Goal: Task Accomplishment & Management: Manage account settings

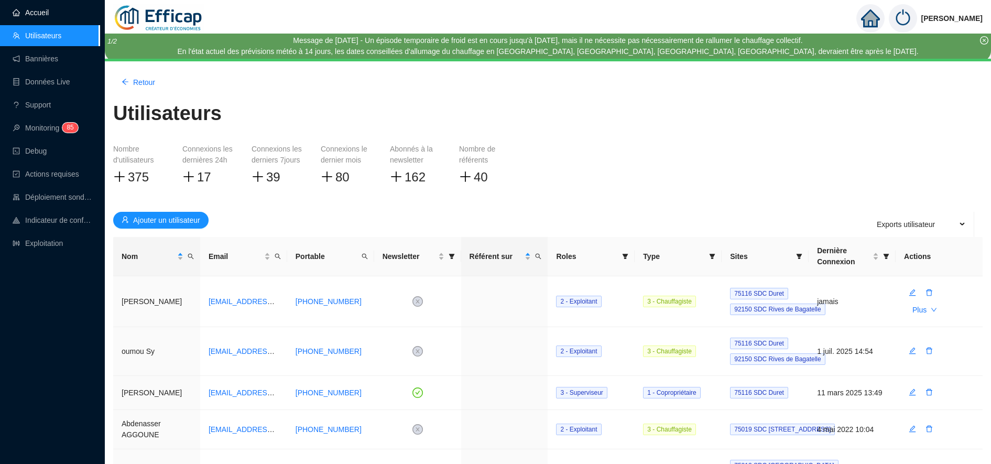
click at [37, 15] on link "Accueil" at bounding box center [31, 12] width 36 height 8
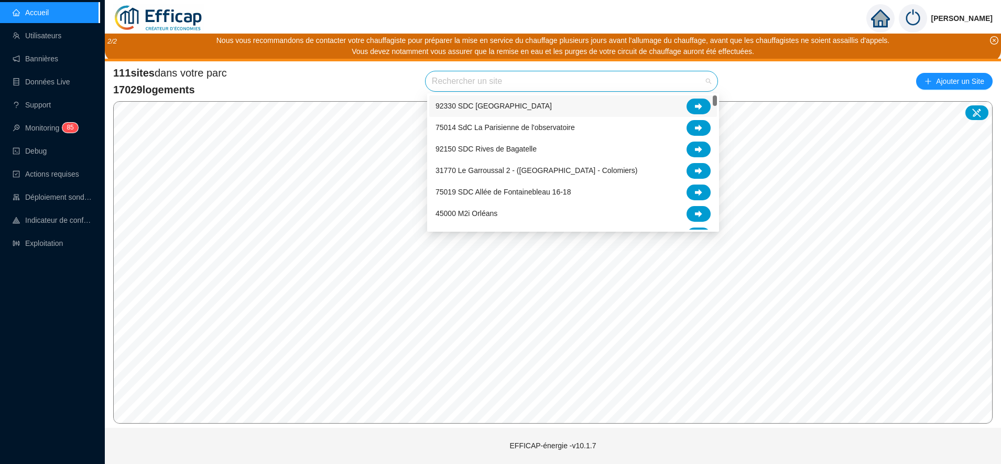
click at [479, 84] on input "search" at bounding box center [567, 81] width 270 height 20
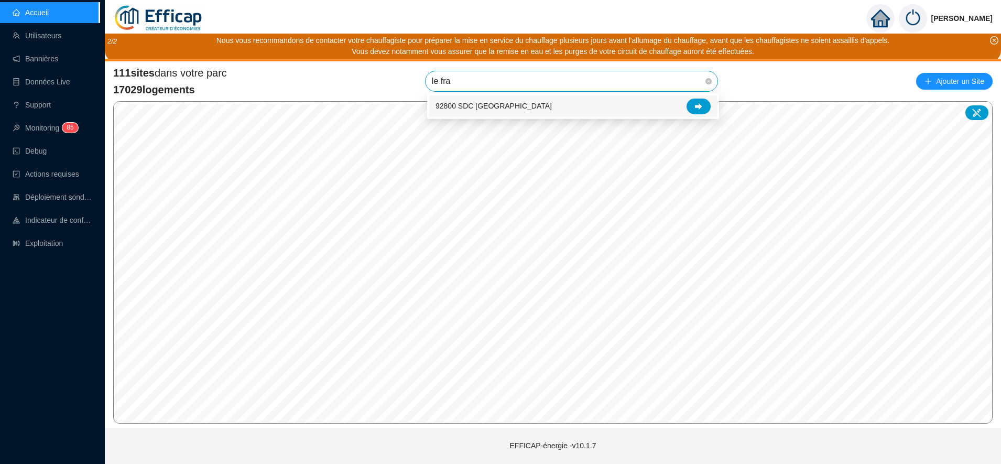
type input "le fran"
click at [699, 112] on div at bounding box center [698, 107] width 24 height 16
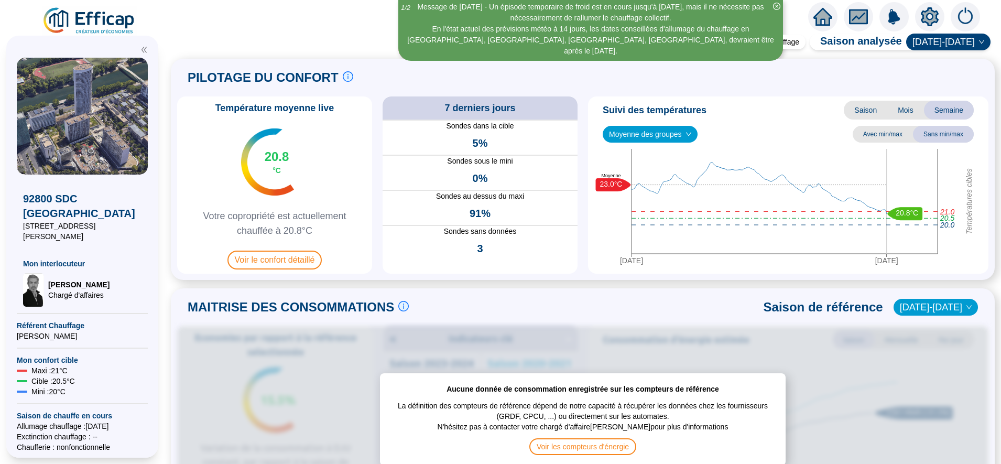
click at [298, 257] on span "Voir le confort détaillé" at bounding box center [274, 259] width 95 height 19
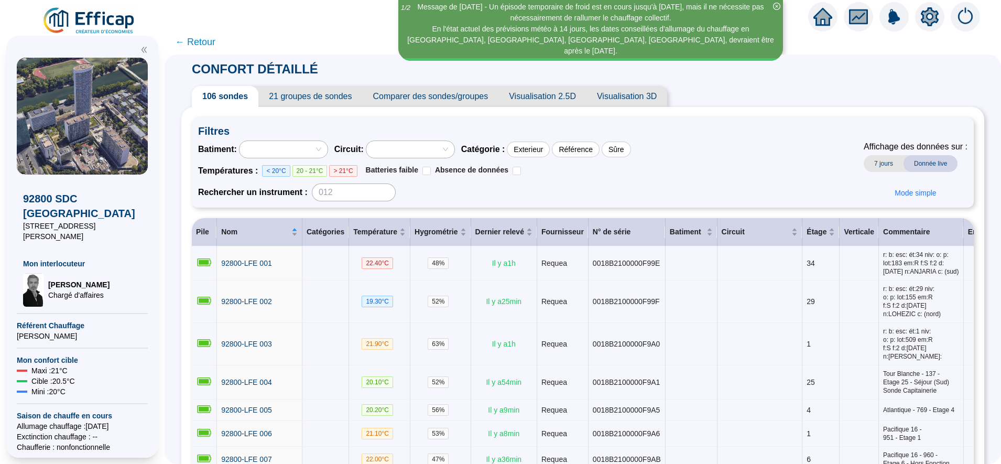
click at [333, 96] on span "21 groupes de sondes" at bounding box center [310, 96] width 104 height 21
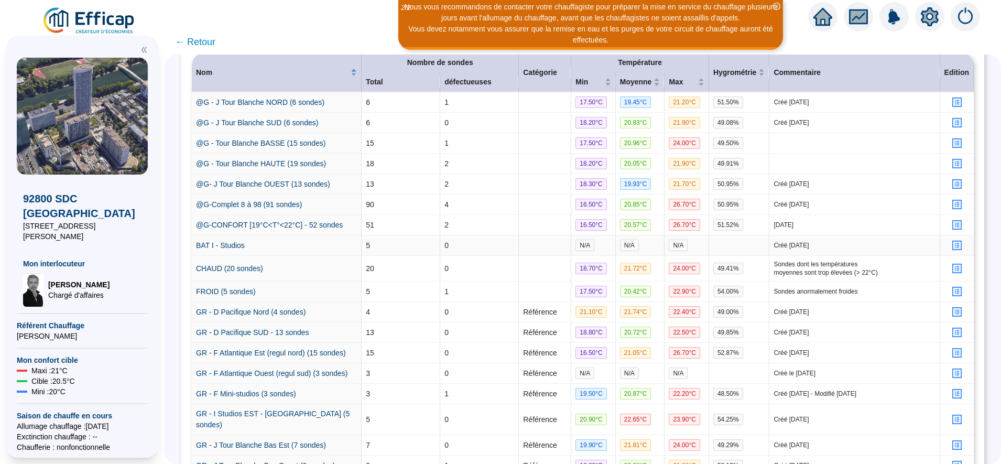
scroll to position [200, 0]
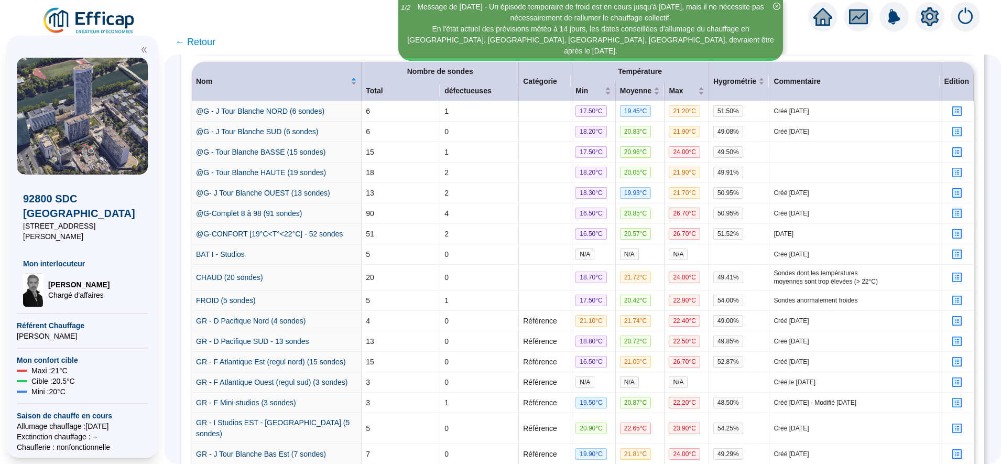
click at [4, 21] on div "Message de [DATE] - Un épisode temporaire de froid est en cours jusqu'à [DATE],…" at bounding box center [500, 14] width 1001 height 29
click at [211, 39] on span "← Retour" at bounding box center [195, 42] width 40 height 15
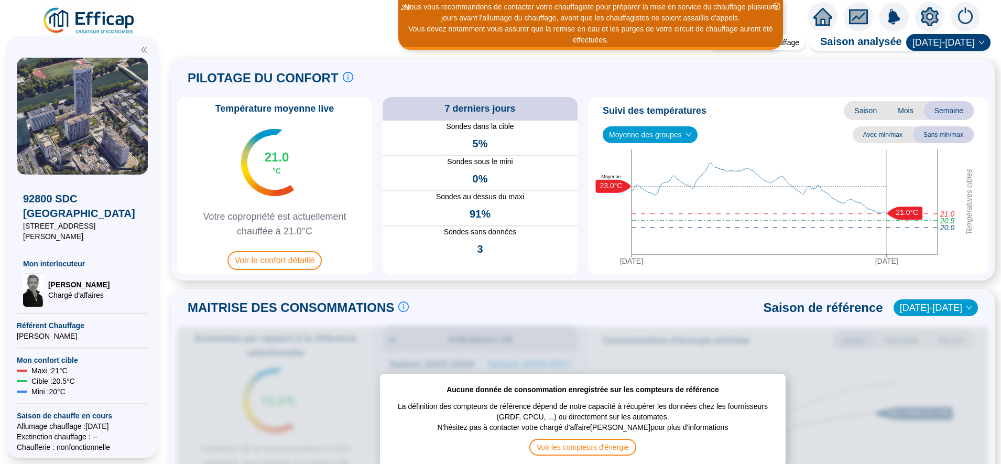
click at [674, 139] on span "Moyenne des groupes" at bounding box center [650, 135] width 82 height 16
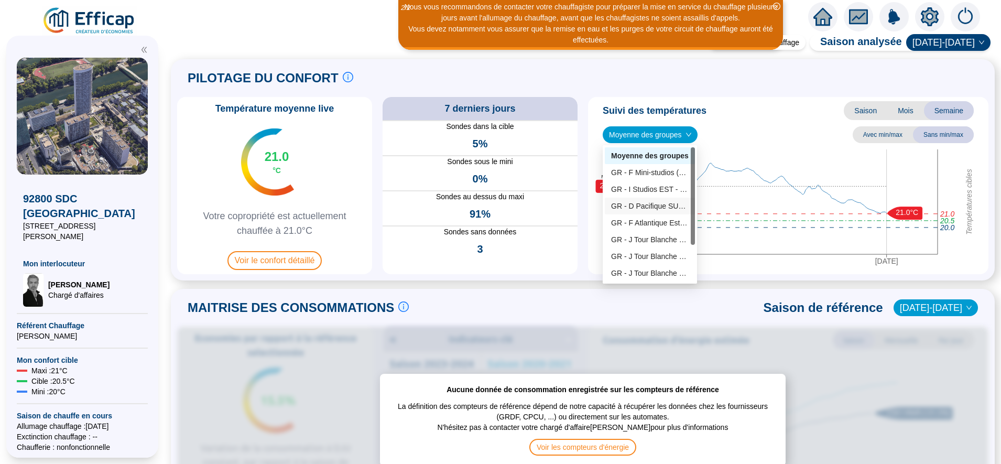
click at [665, 202] on div "GR - D Pacifique SUD - 13 sondes" at bounding box center [650, 206] width 78 height 11
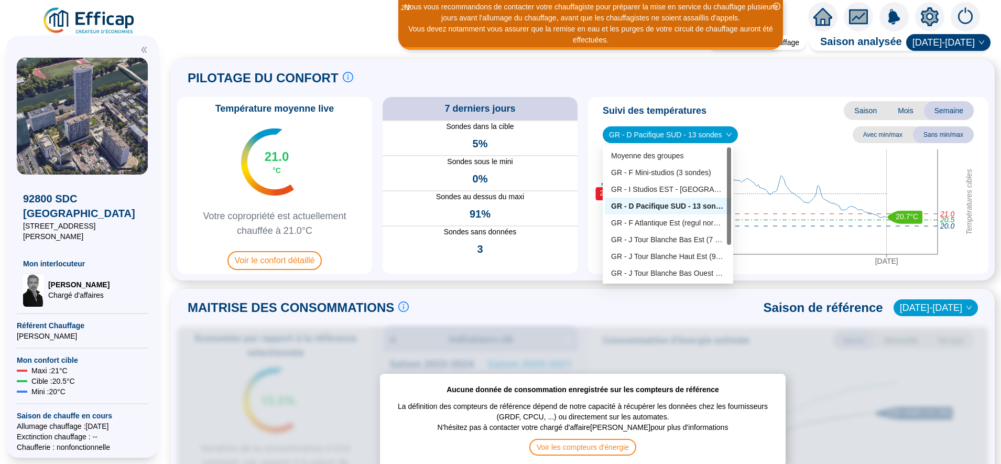
click at [660, 135] on span "GR - D Pacifique SUD - 13 sondes" at bounding box center [670, 135] width 123 height 16
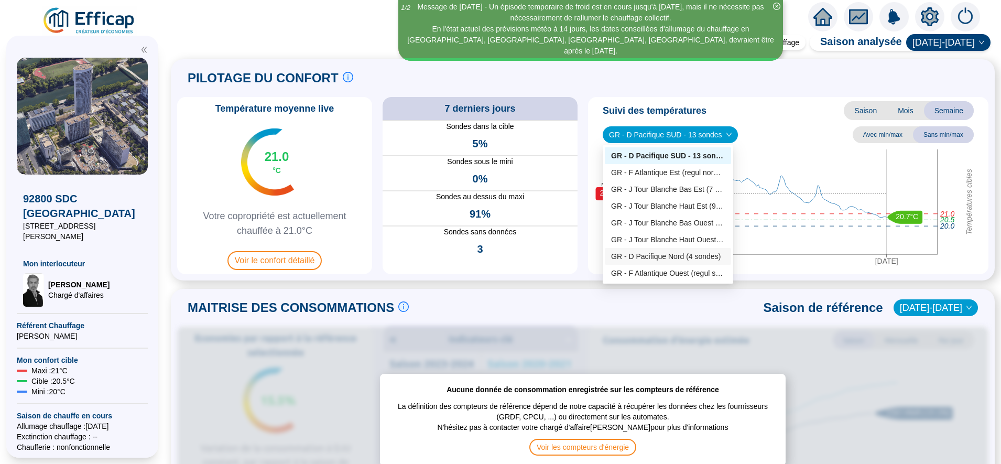
click at [672, 260] on div "GR - D Pacifique Nord (4 sondes)" at bounding box center [668, 256] width 114 height 11
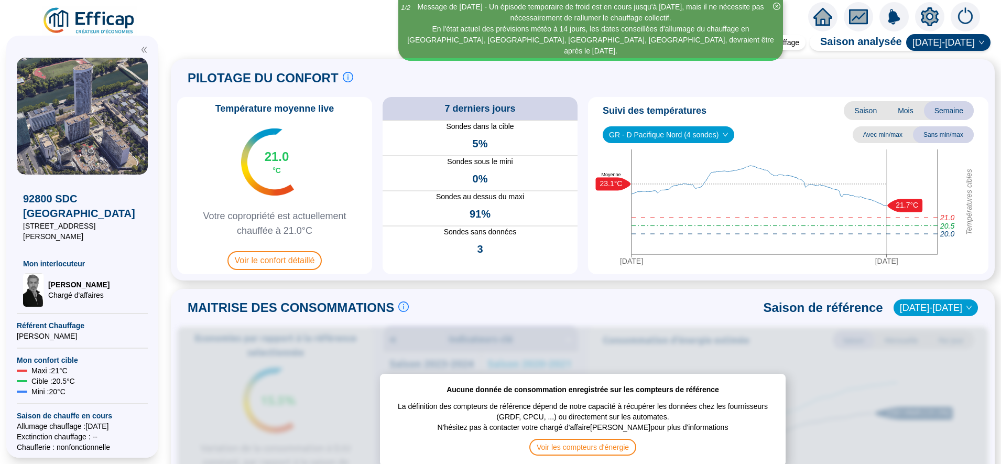
click at [639, 140] on span "GR - D Pacifique Nord (4 sondes)" at bounding box center [668, 135] width 119 height 16
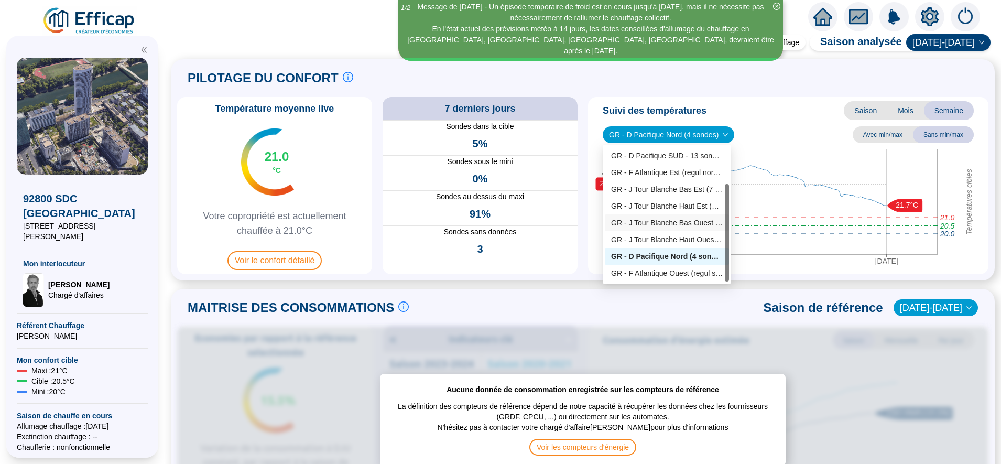
click at [653, 224] on div "GR - J Tour Blanche Bas Ouest (9 sondes)" at bounding box center [667, 222] width 112 height 11
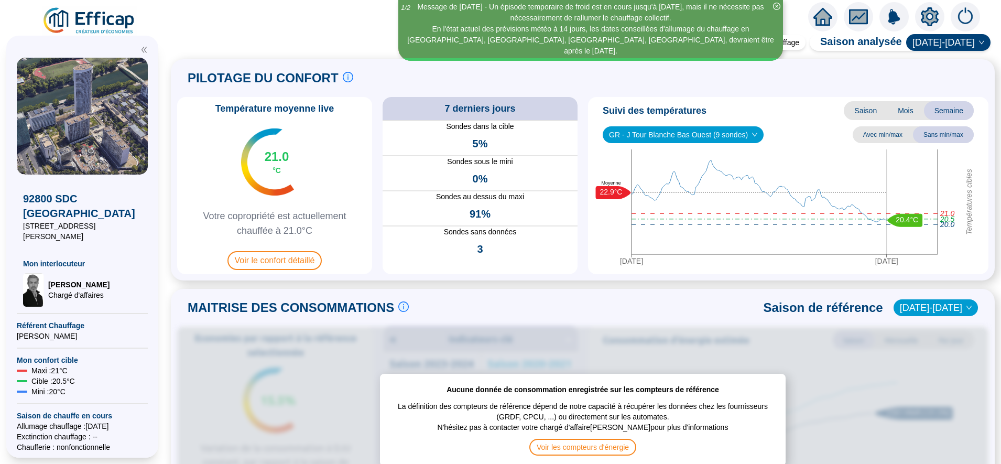
click at [607, 78] on div "PILOTAGE DU CONFORT Le pilotage du confort est fondamental pour le confort de t…" at bounding box center [582, 77] width 811 height 25
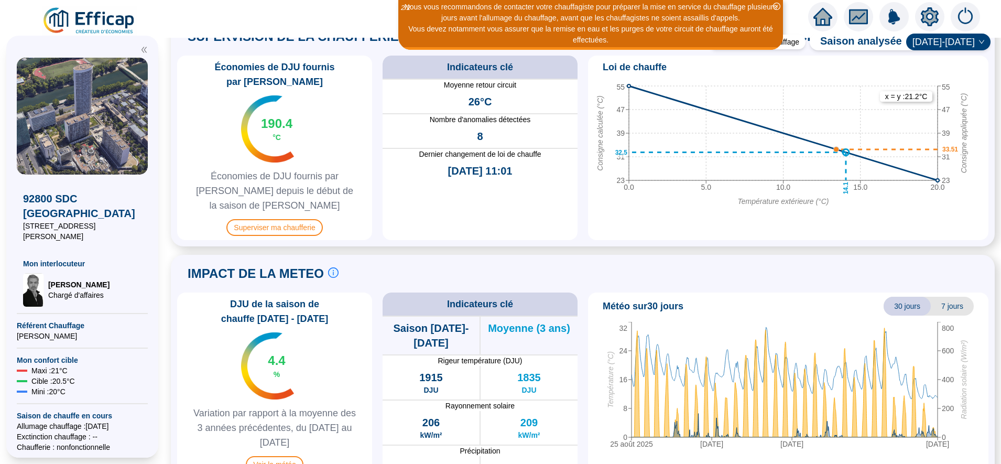
scroll to position [749, 0]
click at [291, 218] on span "Superviser ma chaufferie" at bounding box center [274, 226] width 96 height 17
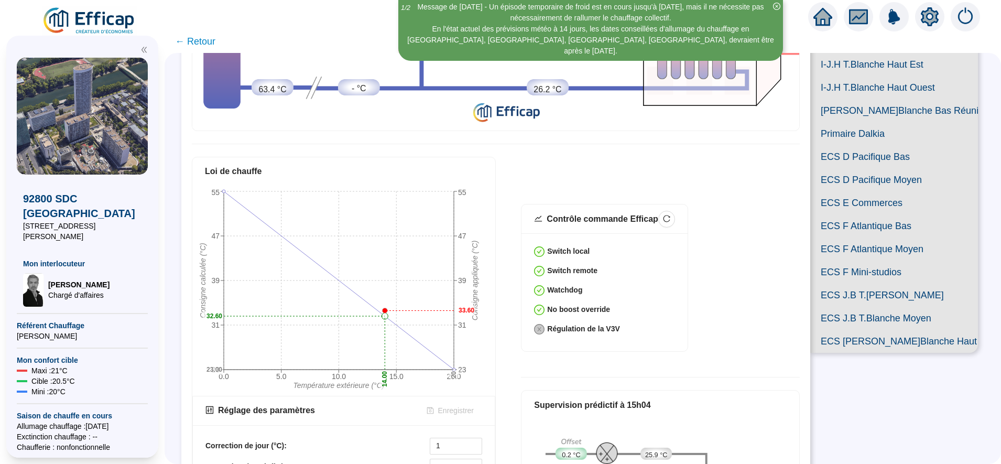
scroll to position [250, 0]
drag, startPoint x: 909, startPoint y: 371, endPoint x: 690, endPoint y: 322, distance: 224.5
click at [690, 322] on div "Contrôle commande Efficap Switch local Switch remote Watchdog No boost override…" at bounding box center [660, 283] width 279 height 160
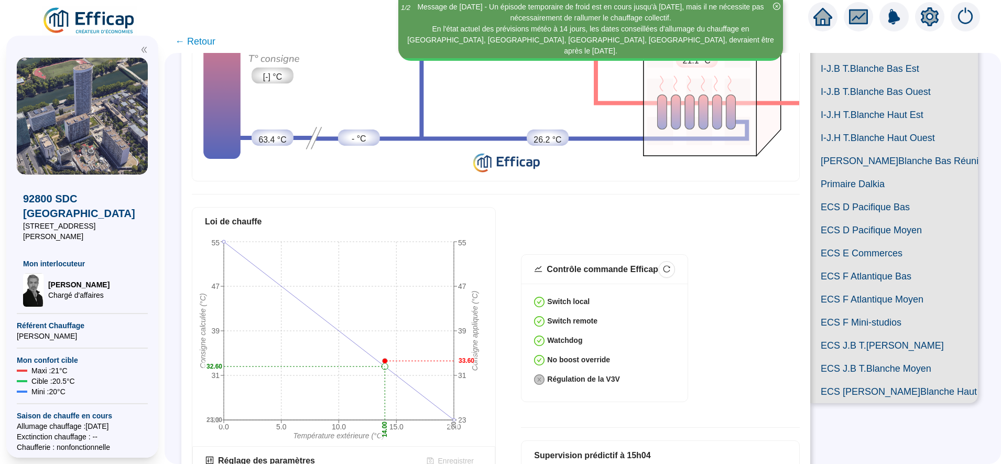
scroll to position [199, 0]
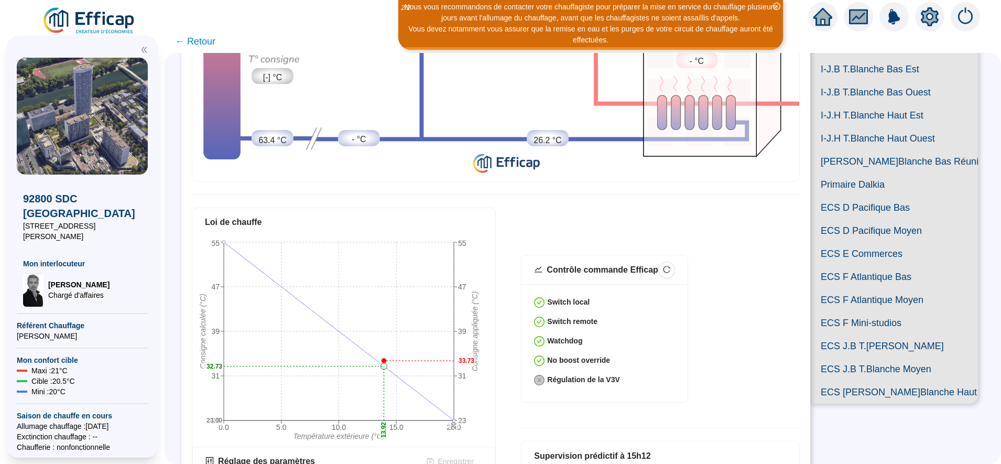
click at [213, 46] on span "← Retour" at bounding box center [195, 41] width 40 height 15
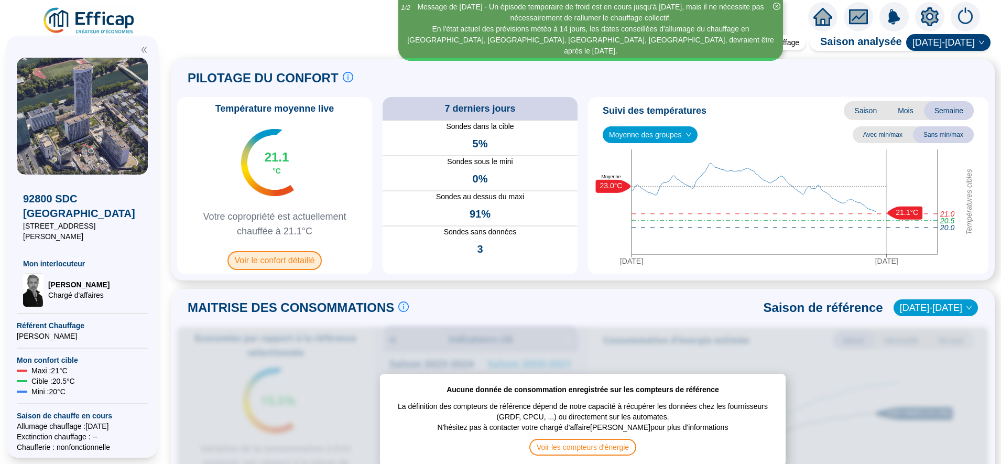
click at [297, 259] on span "Voir le confort détaillé" at bounding box center [274, 260] width 95 height 19
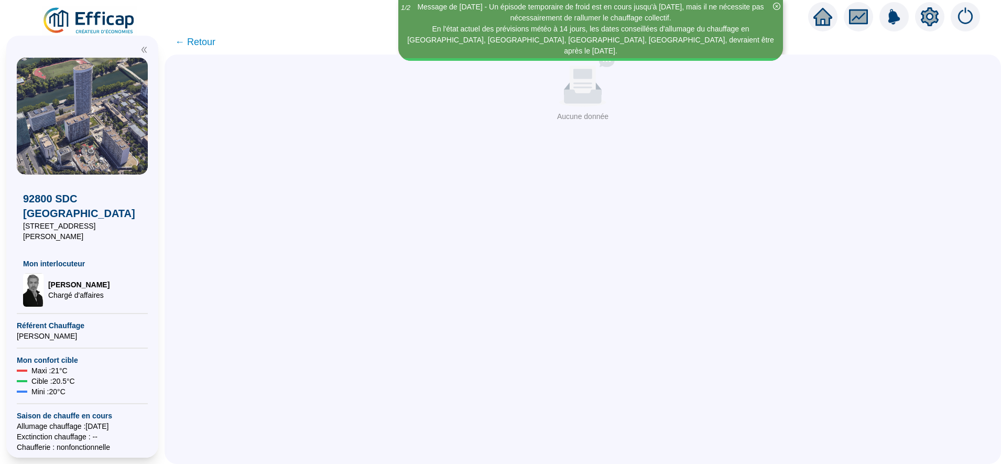
click at [205, 42] on span "← Retour" at bounding box center [195, 42] width 40 height 15
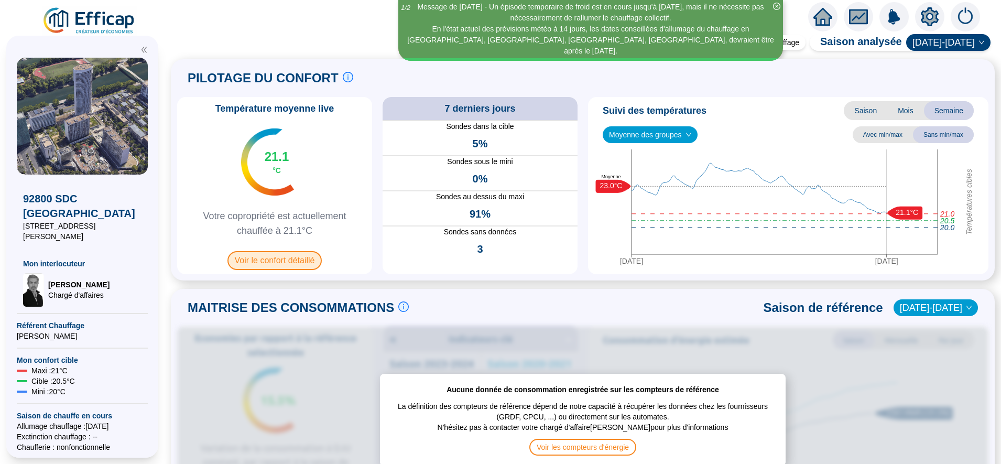
click at [305, 256] on span "Voir le confort détaillé" at bounding box center [274, 260] width 95 height 19
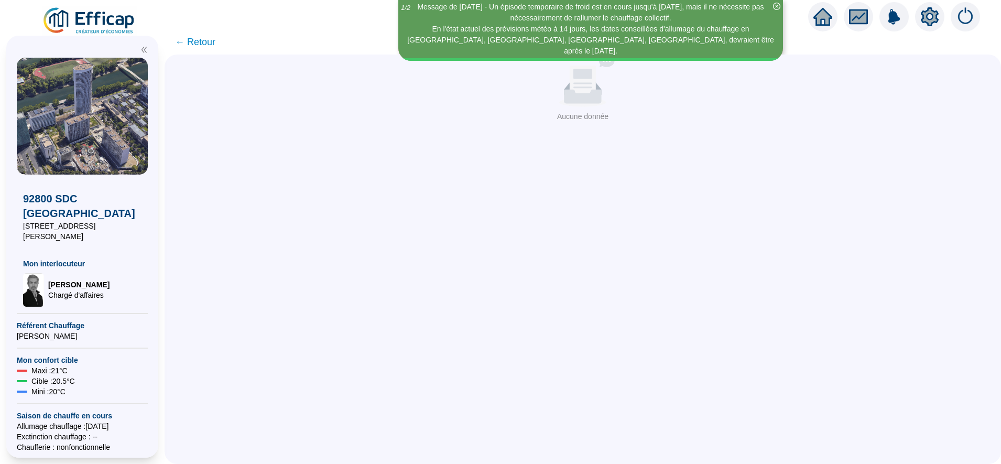
click at [205, 47] on span "← Retour" at bounding box center [195, 42] width 40 height 15
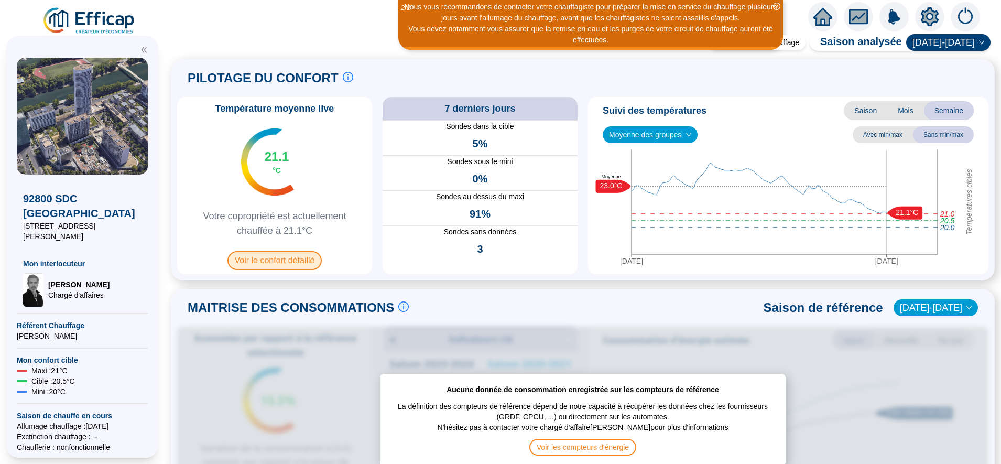
click at [272, 259] on span "Voir le confort détaillé" at bounding box center [274, 260] width 95 height 19
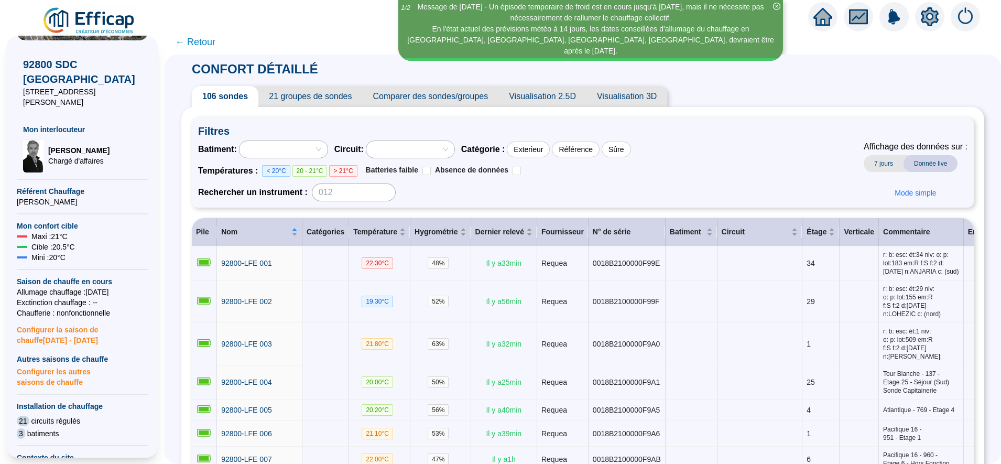
scroll to position [128, 0]
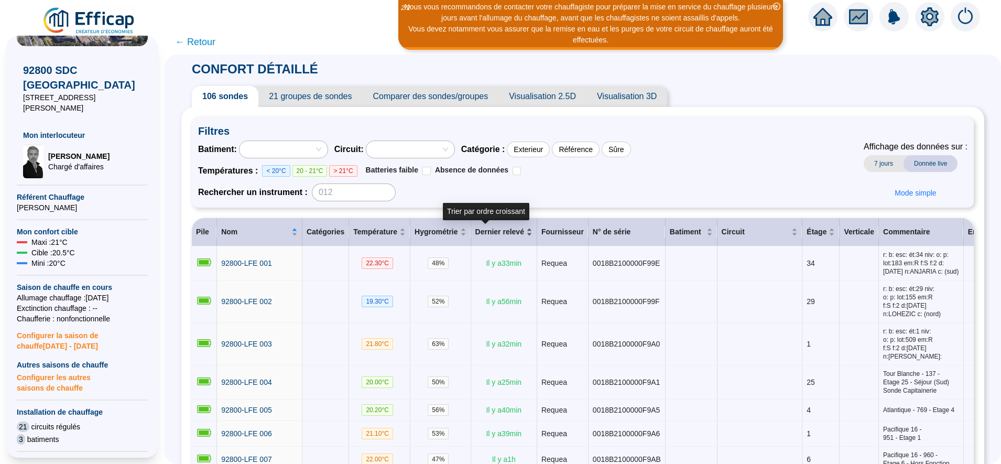
click at [509, 234] on div "Dernier relevé" at bounding box center [503, 231] width 57 height 11
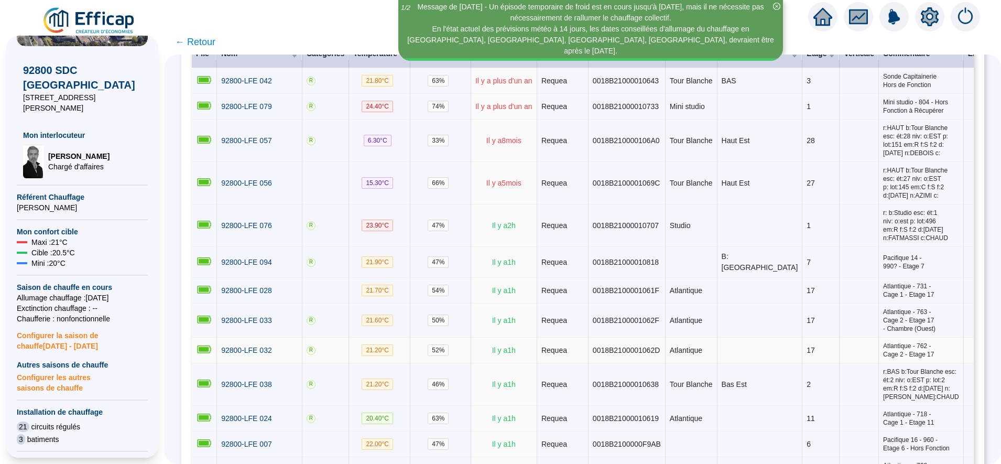
scroll to position [228, 0]
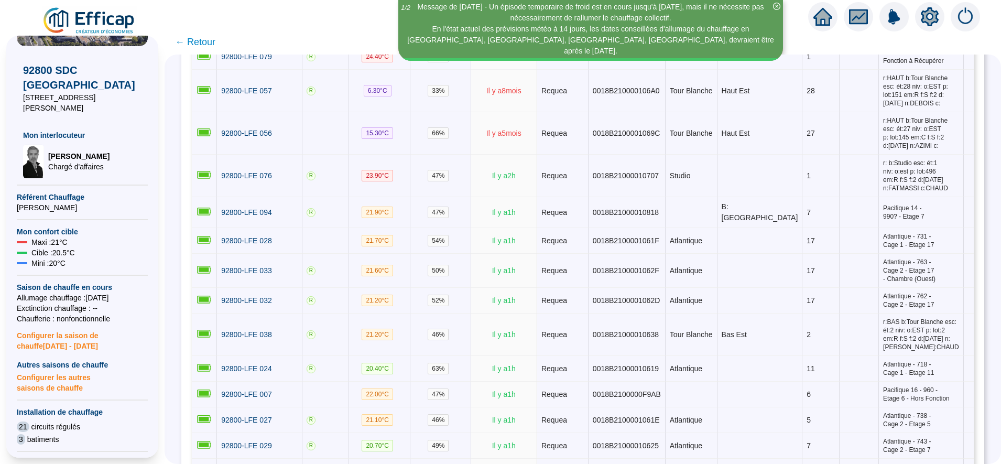
click at [211, 40] on span "← Retour" at bounding box center [195, 42] width 40 height 15
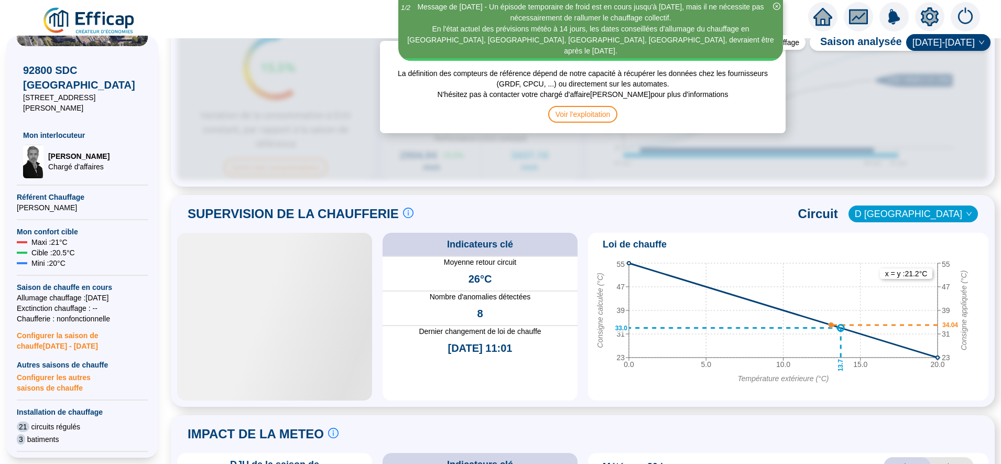
scroll to position [573, 0]
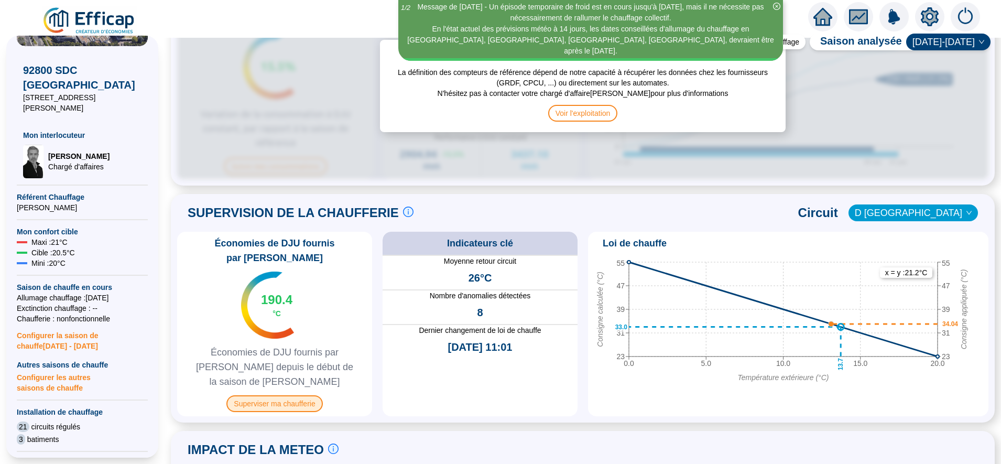
click at [314, 395] on span "Superviser ma chaufferie" at bounding box center [274, 403] width 96 height 17
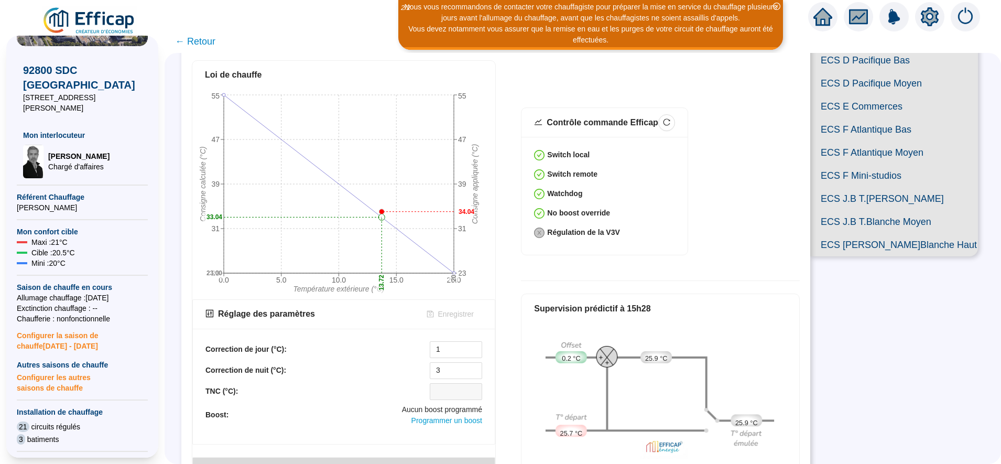
scroll to position [409, 0]
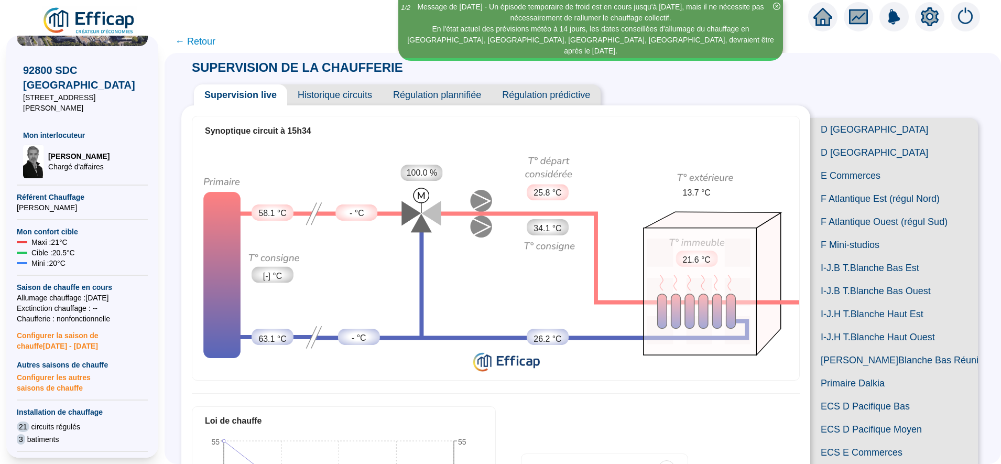
click at [929, 20] on icon "setting" at bounding box center [929, 16] width 7 height 7
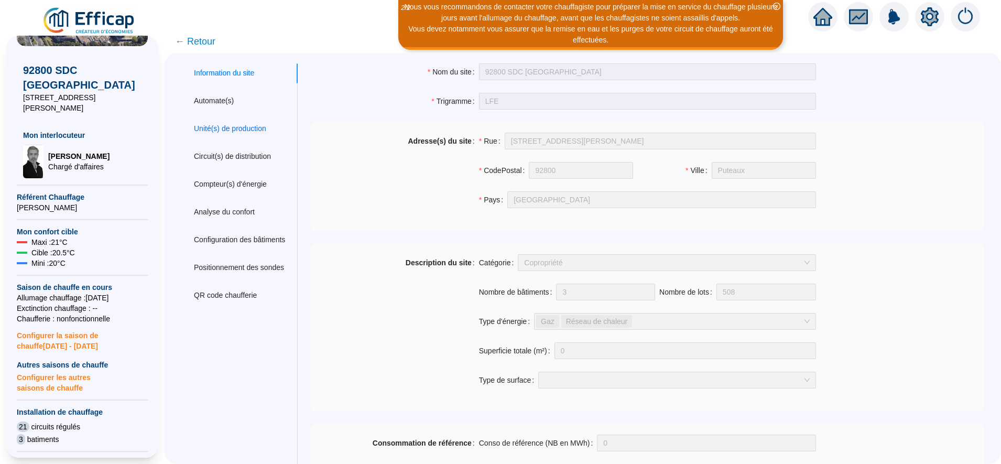
click at [255, 132] on div "Unité(s) de production" at bounding box center [230, 128] width 72 height 11
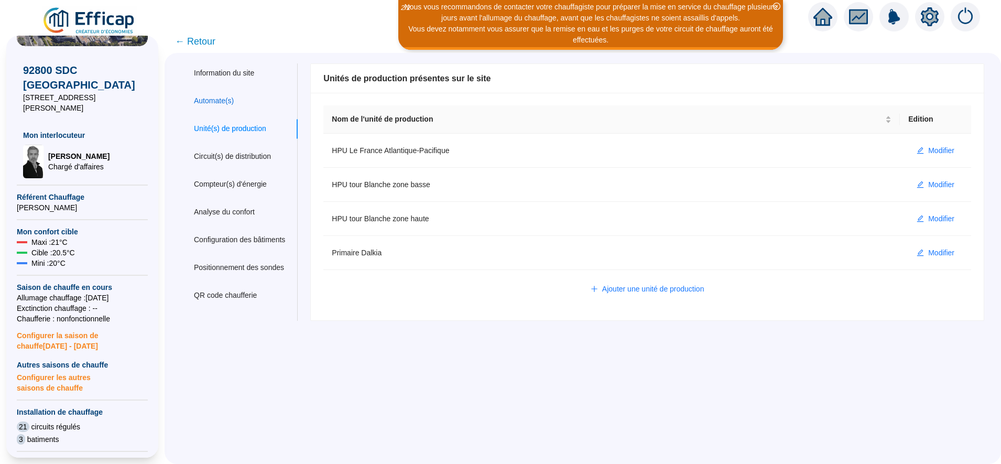
click at [232, 97] on div "Automate(s)" at bounding box center [214, 100] width 40 height 11
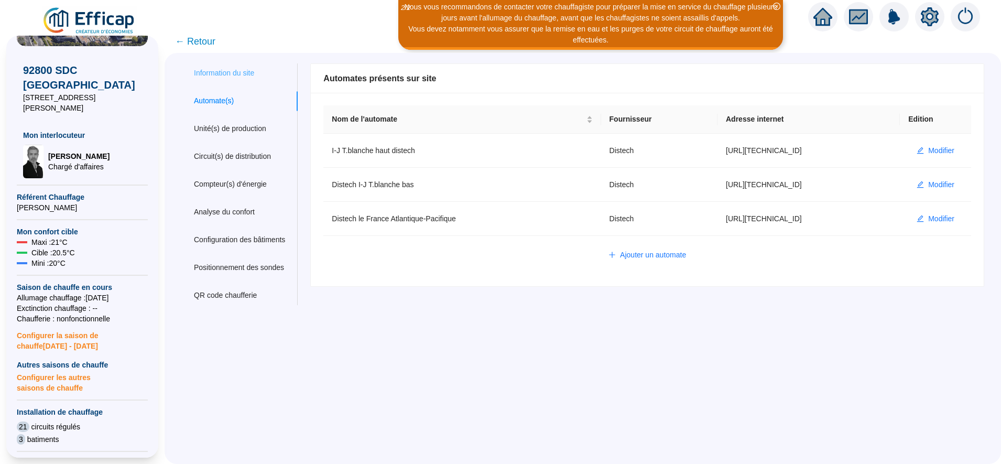
click at [229, 79] on div "Information du site" at bounding box center [239, 72] width 116 height 19
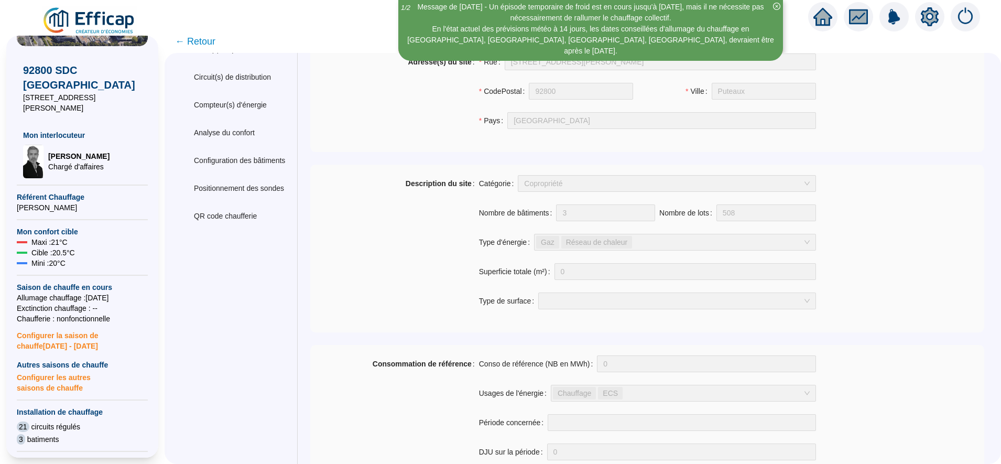
scroll to position [79, 0]
click at [236, 168] on div "Configuration des bâtiments" at bounding box center [239, 160] width 116 height 19
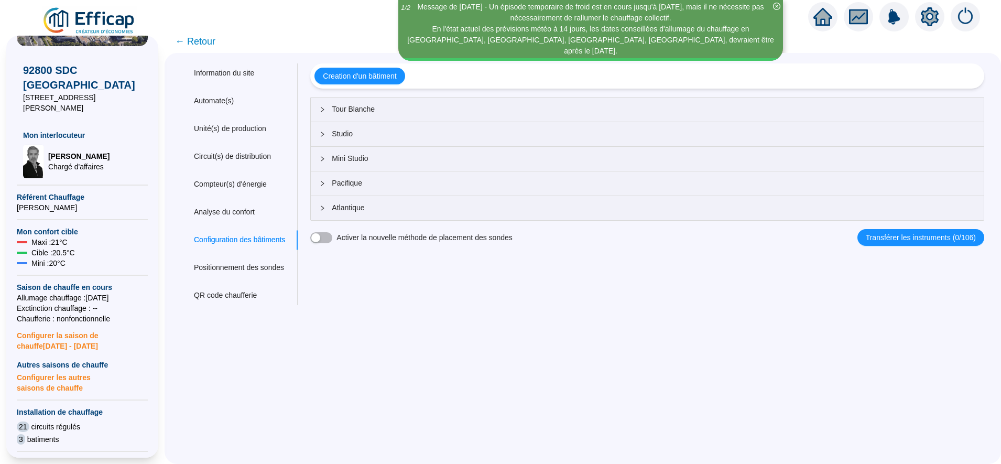
scroll to position [0, 0]
click at [236, 133] on div "Unité(s) de production" at bounding box center [230, 128] width 72 height 11
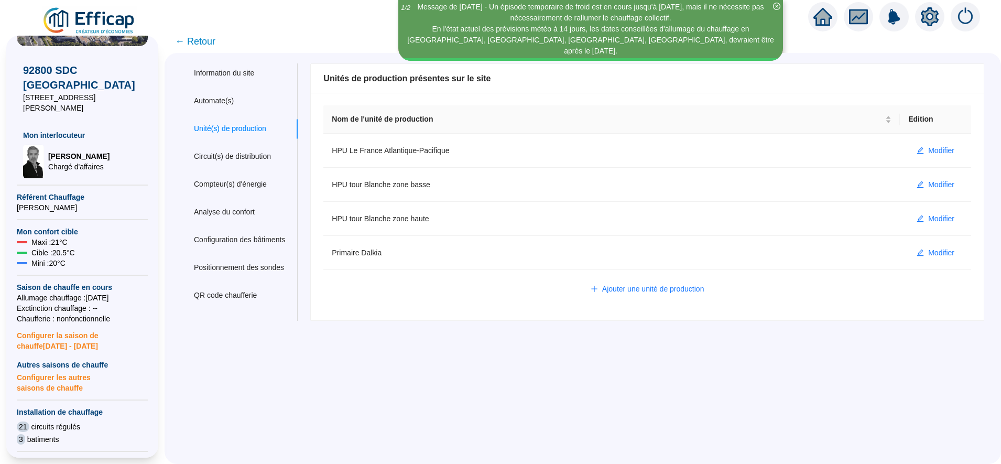
click at [933, 15] on icon "setting" at bounding box center [930, 16] width 18 height 17
click at [221, 109] on div "Automate(s)" at bounding box center [239, 100] width 116 height 19
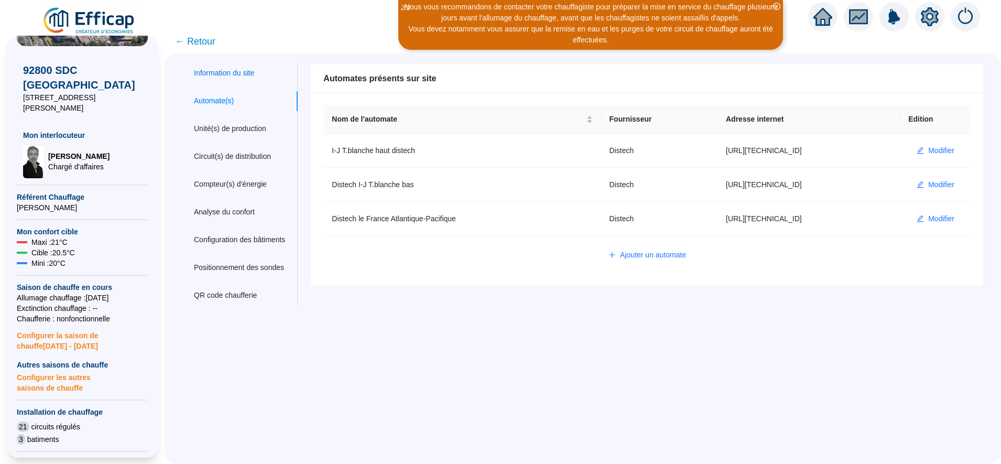
click at [245, 68] on div "Information du site" at bounding box center [224, 73] width 60 height 11
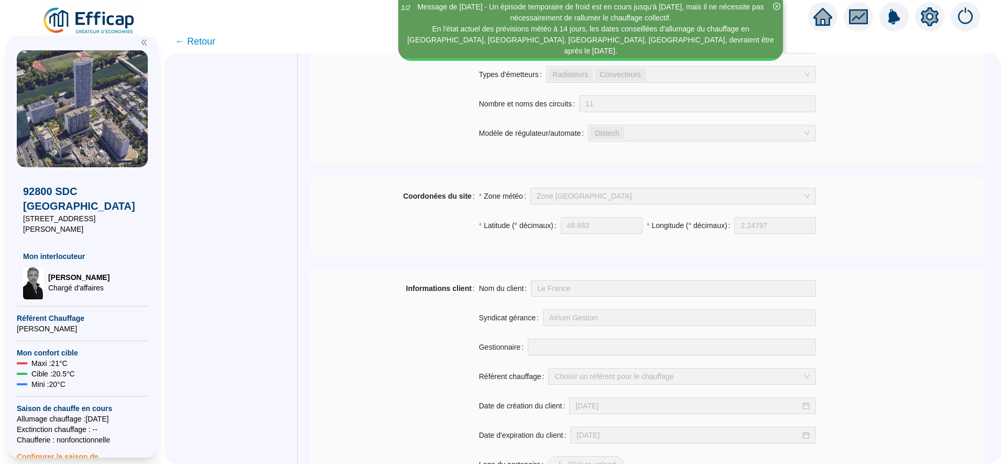
scroll to position [6, 0]
click at [205, 38] on span "← Retour" at bounding box center [195, 41] width 40 height 15
click at [206, 37] on span "← Retour" at bounding box center [195, 41] width 40 height 15
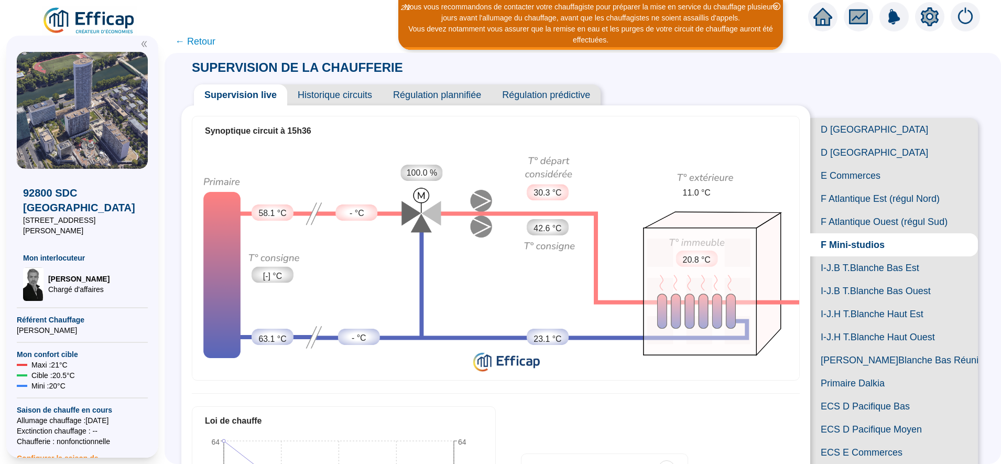
click at [892, 23] on img at bounding box center [893, 16] width 29 height 29
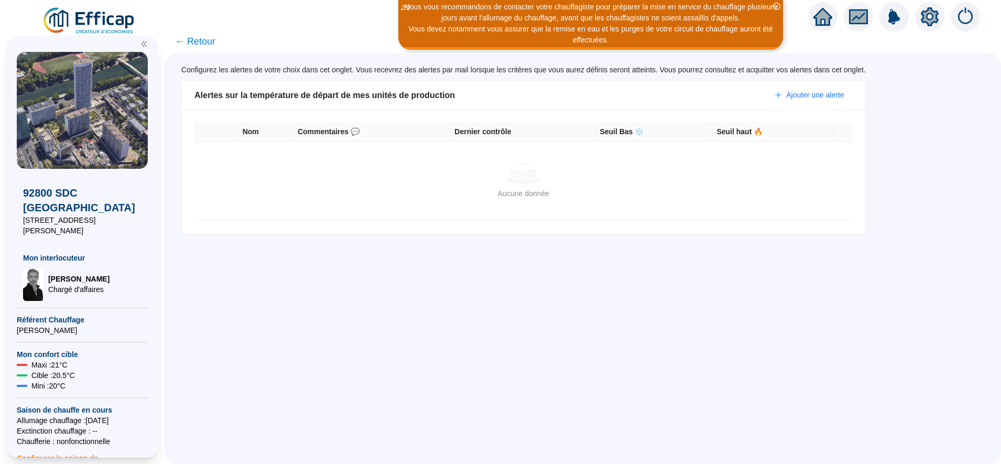
click at [201, 47] on span "← Retour" at bounding box center [195, 41] width 40 height 15
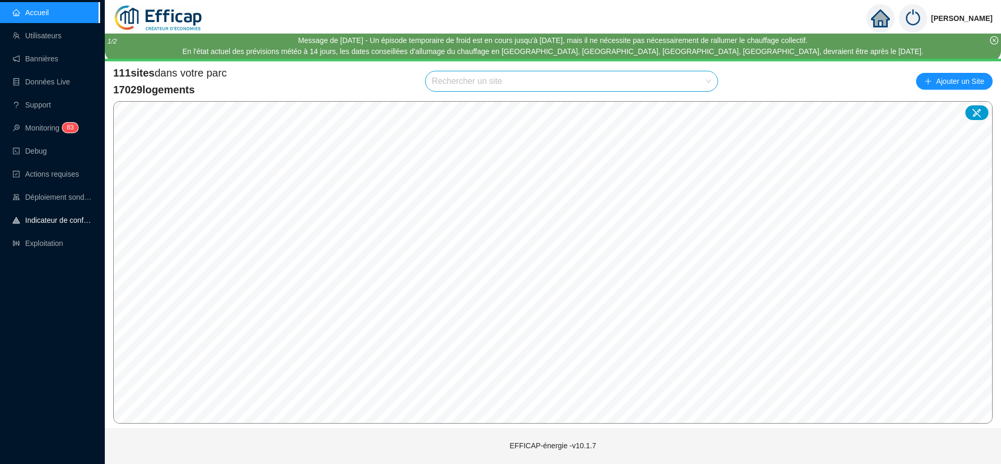
click at [67, 216] on link "Indicateur de confort" at bounding box center [53, 220] width 80 height 8
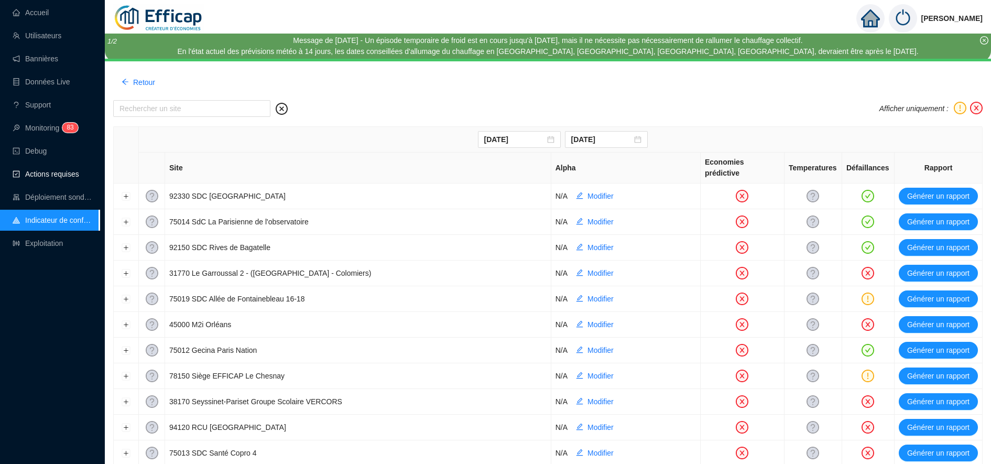
click at [54, 170] on span "Actions requises" at bounding box center [52, 174] width 54 height 8
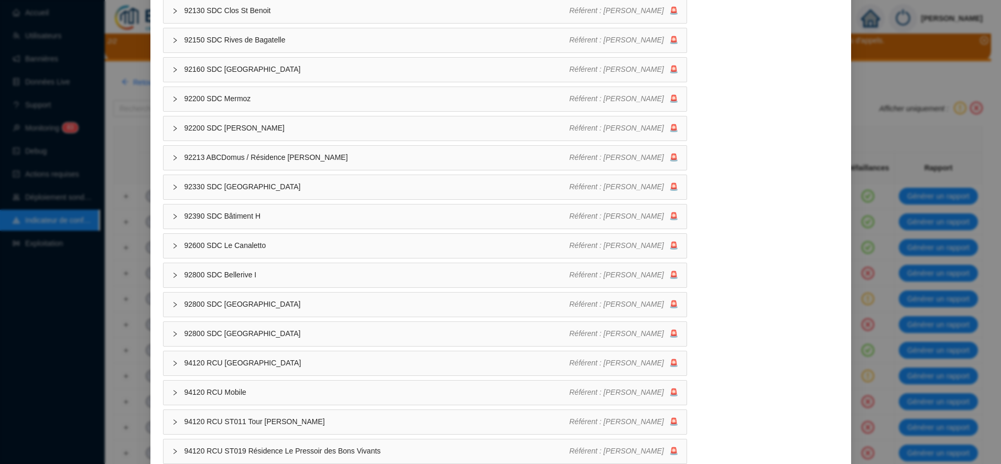
scroll to position [2546, 0]
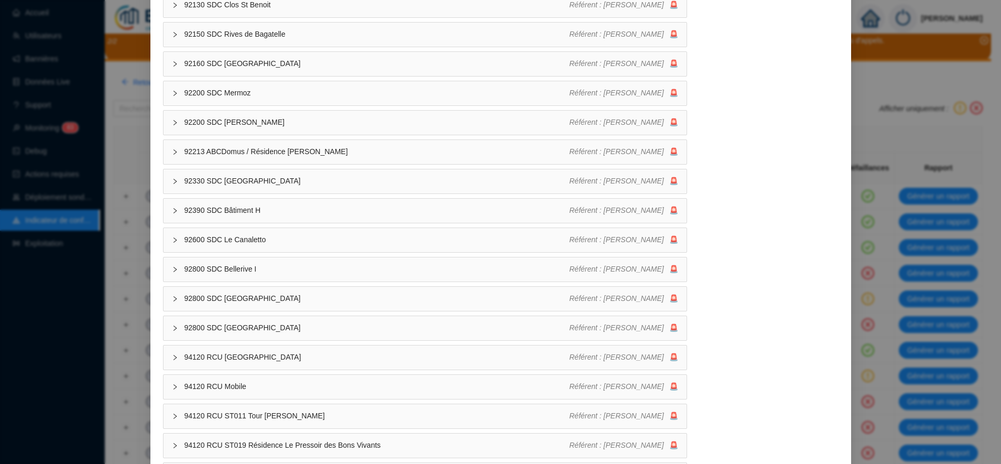
click at [243, 327] on span "92800 SDC [GEOGRAPHIC_DATA]" at bounding box center [376, 327] width 385 height 11
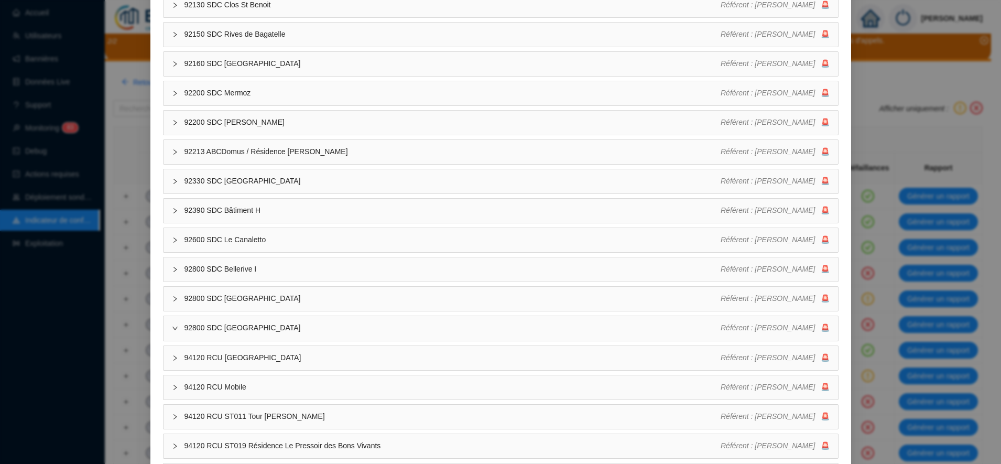
type input "[DATE]"
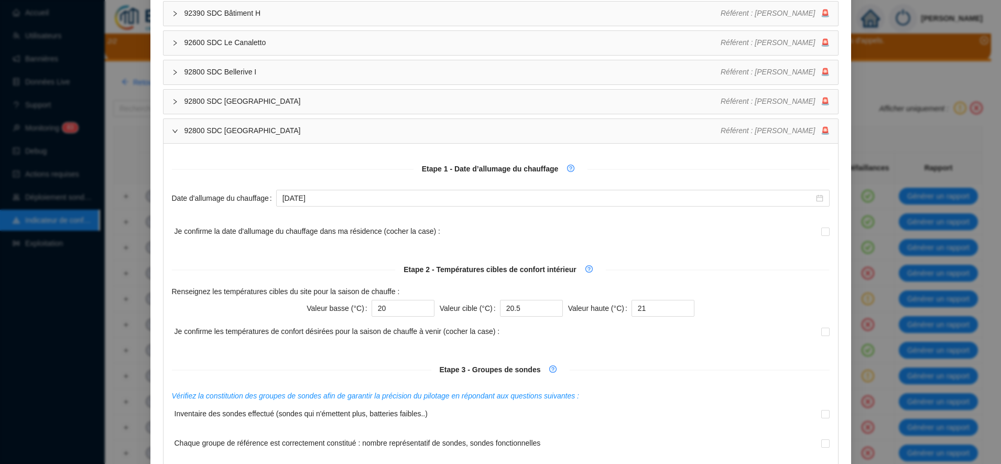
scroll to position [2745, 0]
click at [520, 305] on input "20.5" at bounding box center [531, 306] width 63 height 17
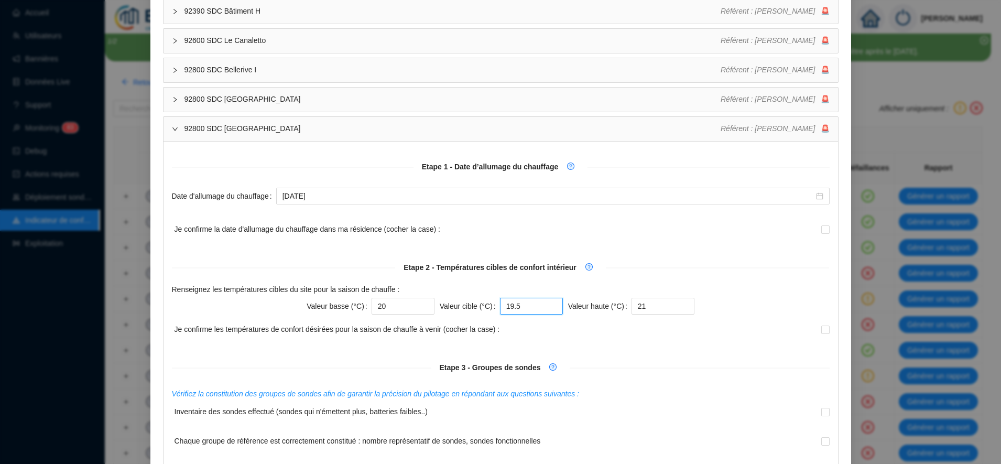
click at [546, 308] on input "19.5" at bounding box center [531, 306] width 63 height 17
click at [545, 303] on input "20.5" at bounding box center [531, 306] width 63 height 17
click at [545, 303] on input "21.5" at bounding box center [531, 306] width 63 height 17
type input "21"
click at [637, 303] on input "21" at bounding box center [662, 306] width 63 height 17
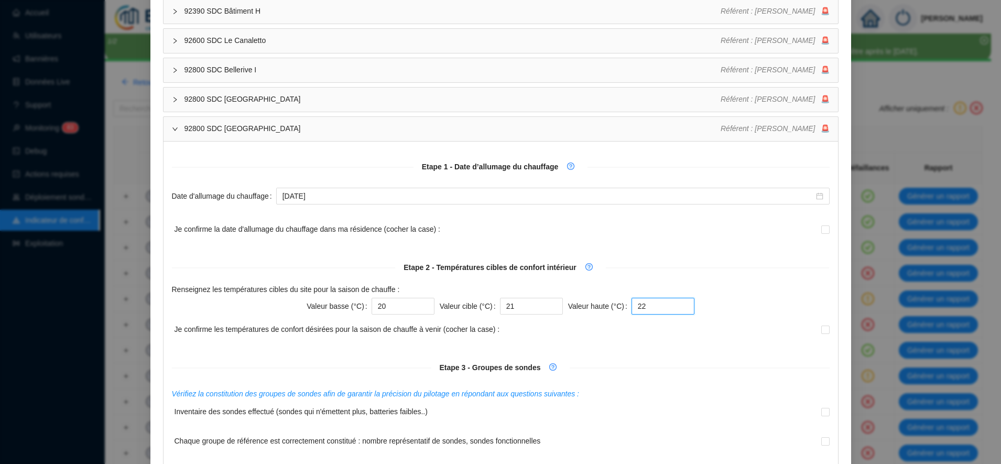
type input "22"
click at [656, 393] on div "Vérifiez la constitution des groupes de sondes afin de garantir la précision du…" at bounding box center [501, 393] width 658 height 11
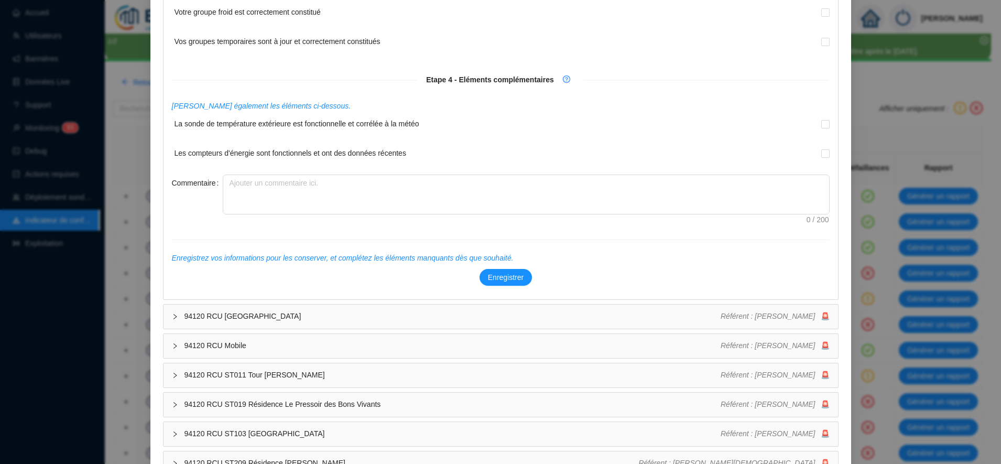
scroll to position [3233, 0]
click at [496, 275] on span "Enregistrer" at bounding box center [506, 276] width 36 height 11
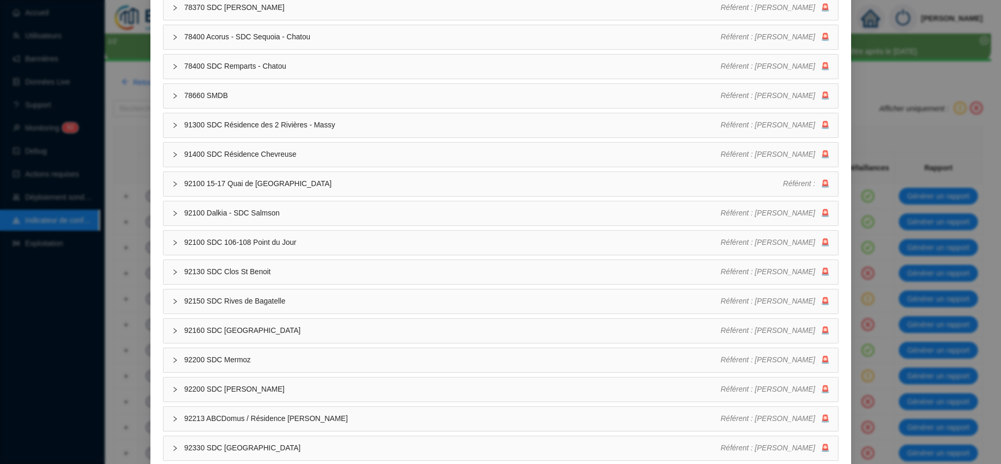
scroll to position [2247, 0]
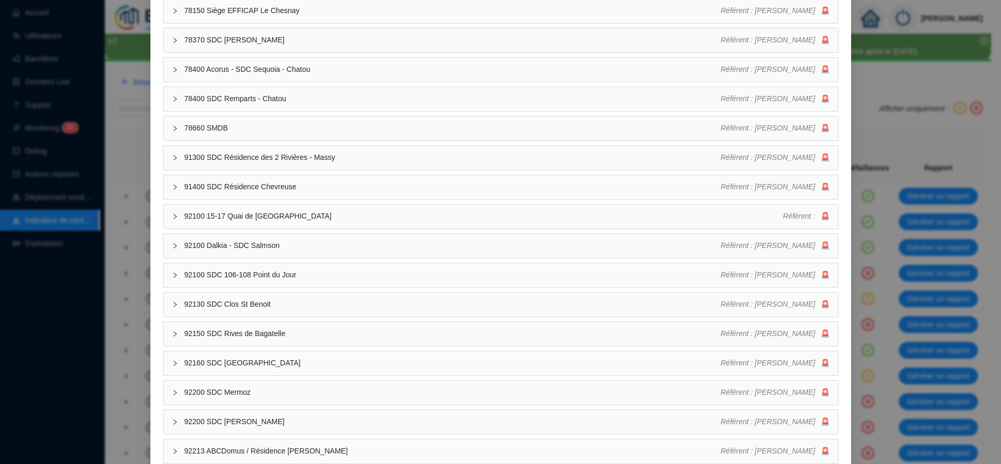
click at [52, 167] on div "Actions requises Saison de chauffe 2025-2026 Afin d'optimiser la régulation de …" at bounding box center [500, 232] width 1001 height 464
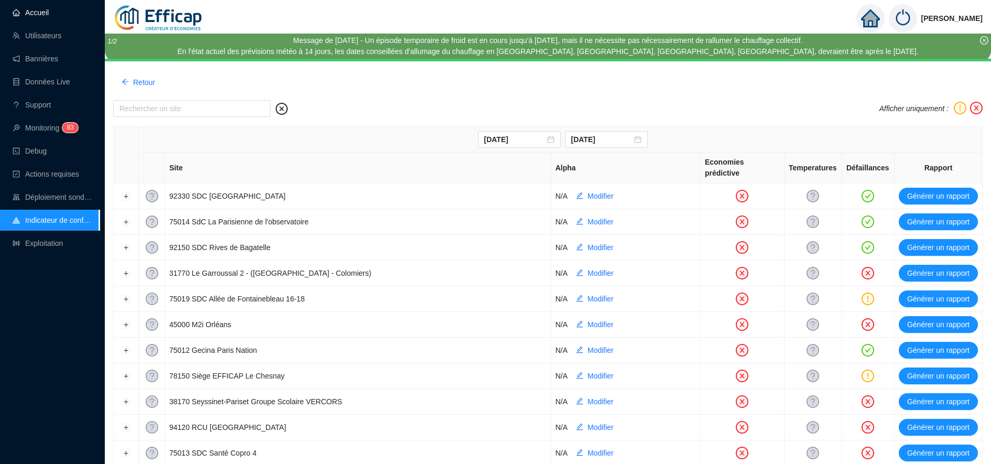
click at [36, 14] on link "Accueil" at bounding box center [31, 12] width 36 height 8
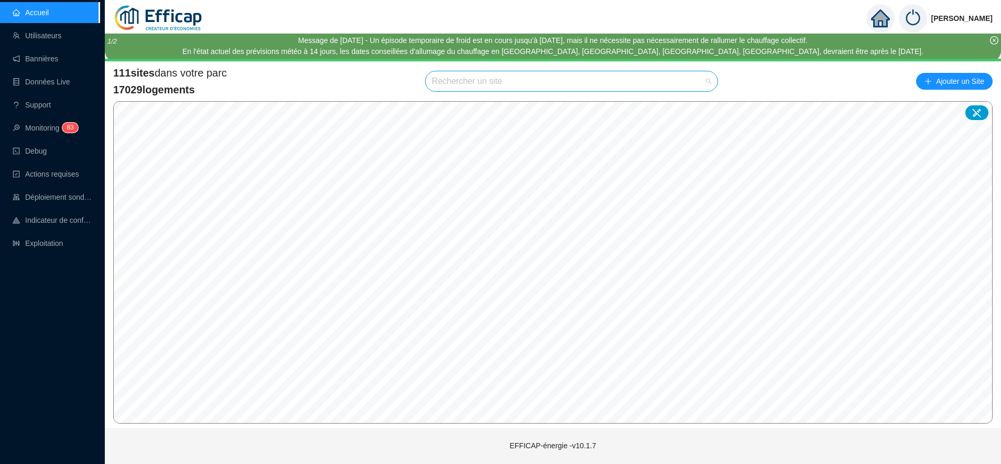
click at [456, 91] on input "search" at bounding box center [567, 81] width 270 height 20
type input "le fra"
click at [697, 105] on icon at bounding box center [698, 106] width 7 height 7
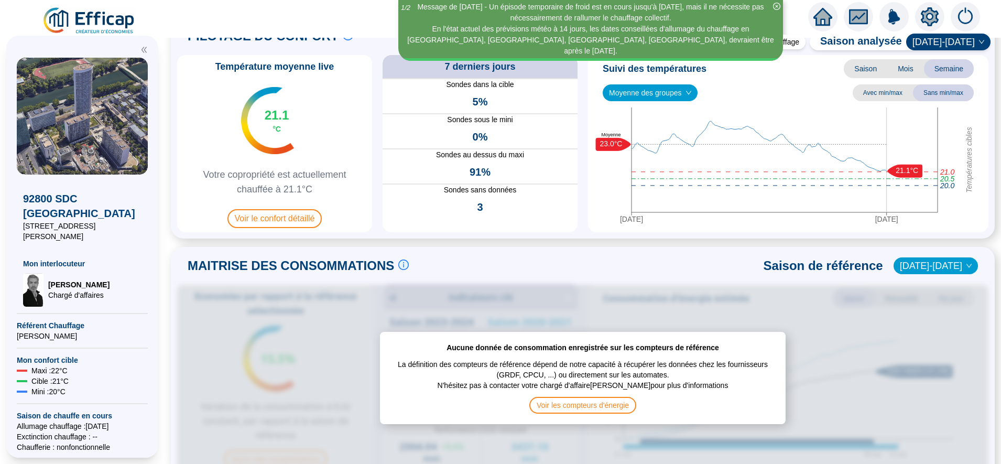
scroll to position [42, 0]
